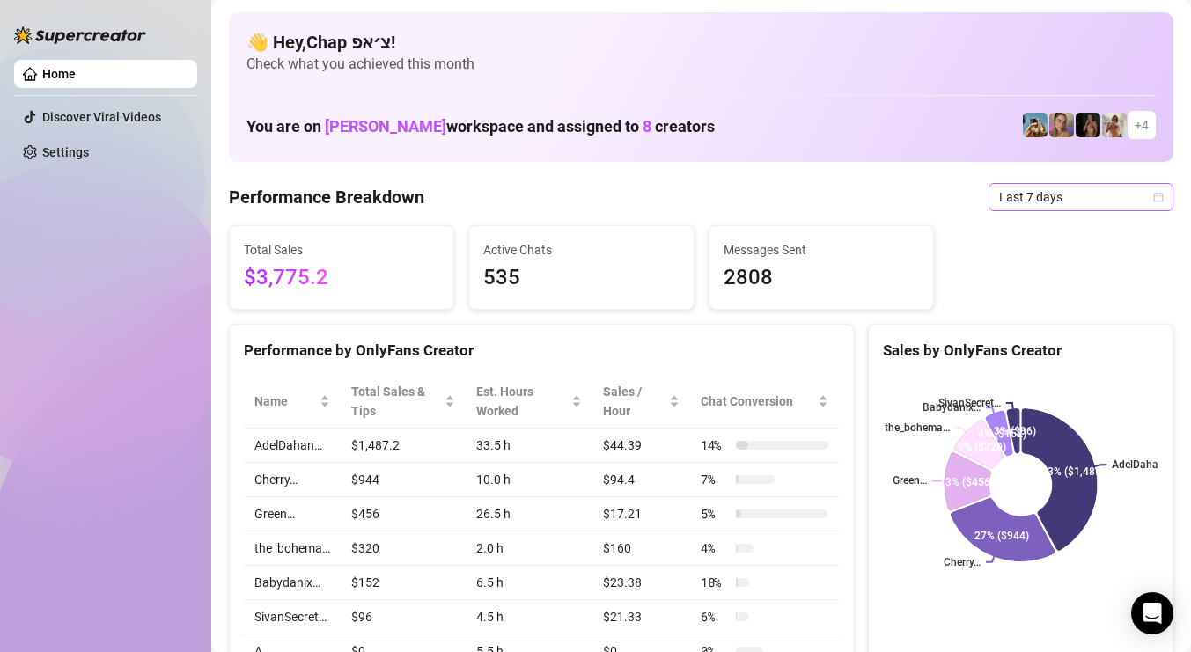
click at [1082, 186] on span "Last 7 days" at bounding box center [1081, 197] width 164 height 26
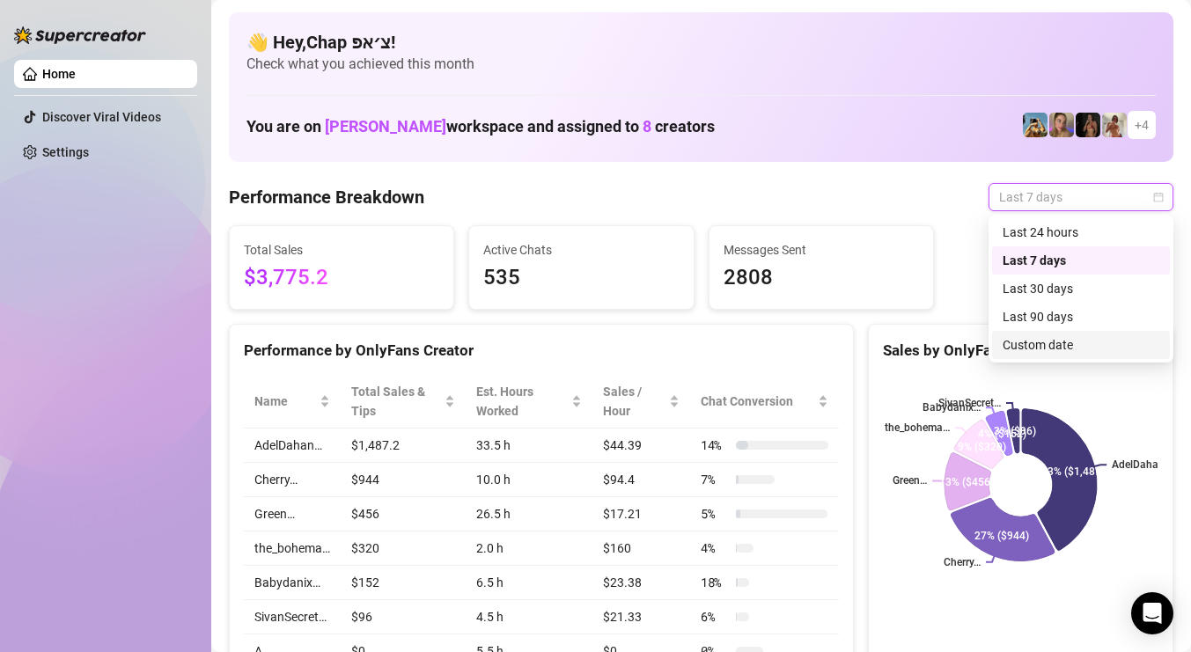
click at [1032, 341] on div "Custom date" at bounding box center [1080, 344] width 157 height 19
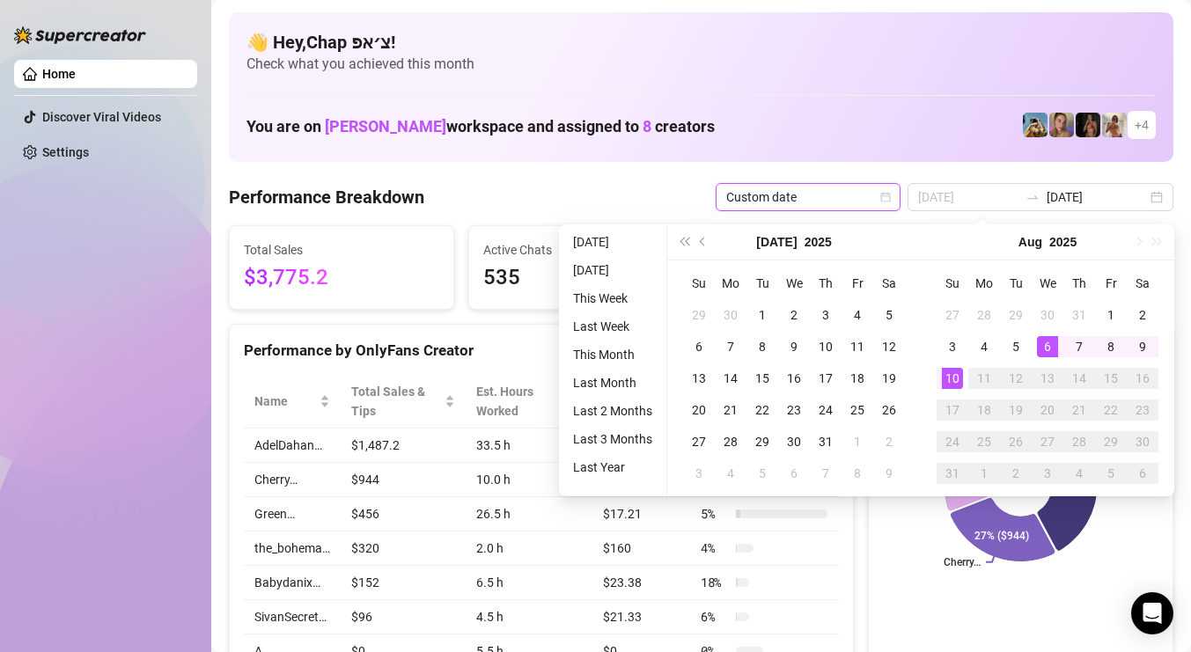
type input "2025-08-10"
click at [950, 377] on div "10" at bounding box center [952, 378] width 21 height 21
type input "2025-08-10"
